Goal: Find specific page/section: Find specific page/section

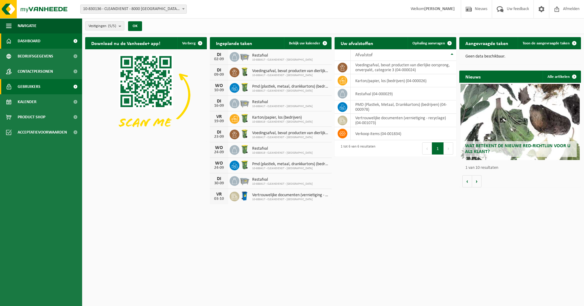
click at [45, 86] on link "Gebruikers" at bounding box center [41, 86] width 82 height 15
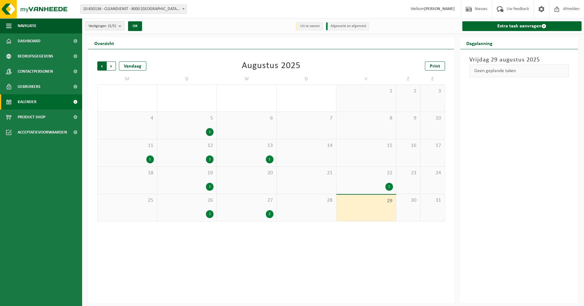
click at [114, 64] on span "Volgende" at bounding box center [111, 65] width 9 height 9
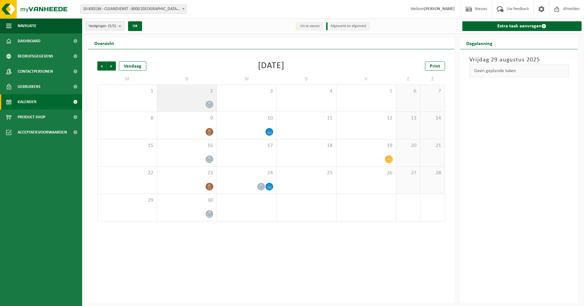
click at [187, 94] on span "2" at bounding box center [186, 91] width 53 height 7
